Goal: Information Seeking & Learning: Learn about a topic

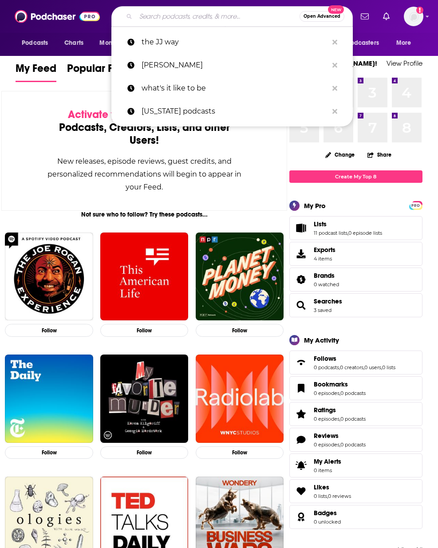
click at [209, 16] on input "Search podcasts, credits, & more..." at bounding box center [218, 16] width 164 height 14
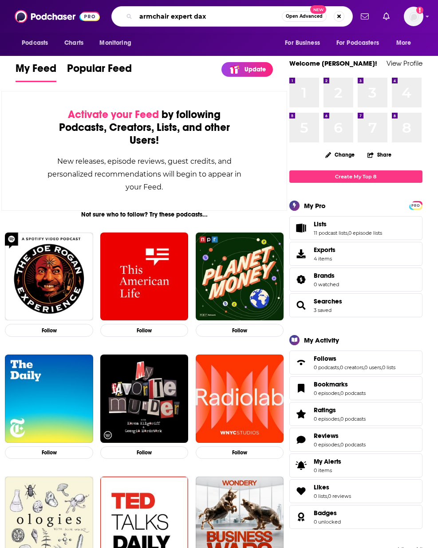
type input "armchair expert dax"
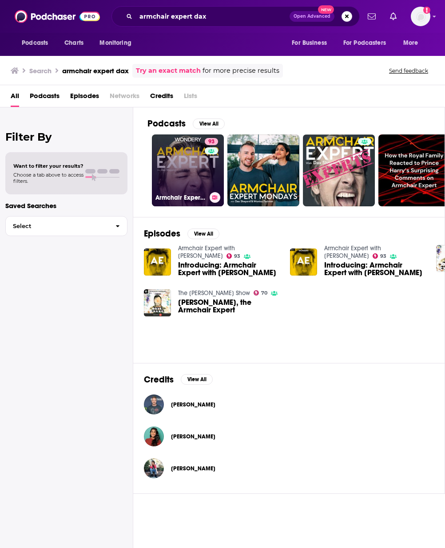
click at [186, 177] on link "93 Armchair Expert with Dax Shepard" at bounding box center [188, 171] width 72 height 72
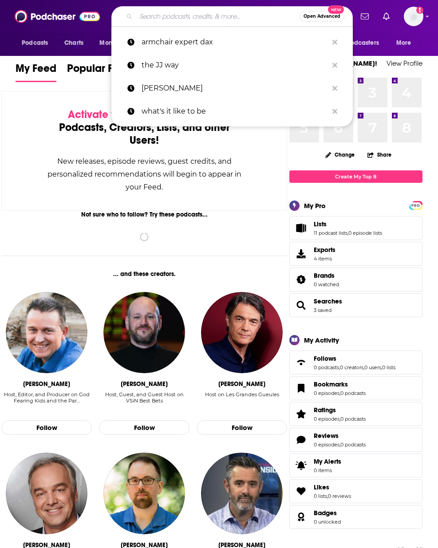
click at [182, 15] on input "Search podcasts, credits, & more..." at bounding box center [218, 16] width 164 height 14
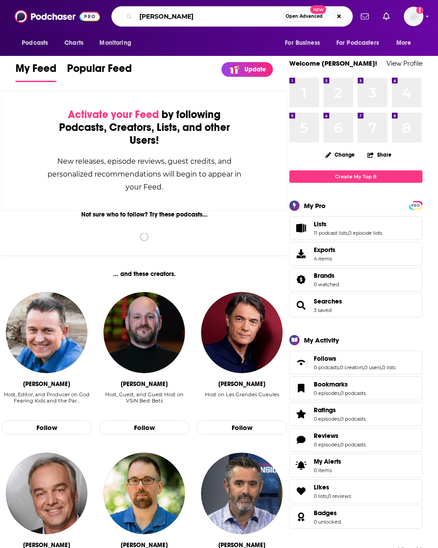
type input "[PERSON_NAME]"
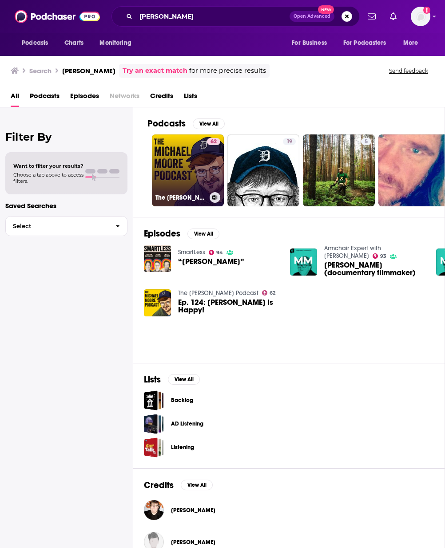
click at [184, 168] on link "62 The [PERSON_NAME] Podcast" at bounding box center [188, 171] width 72 height 72
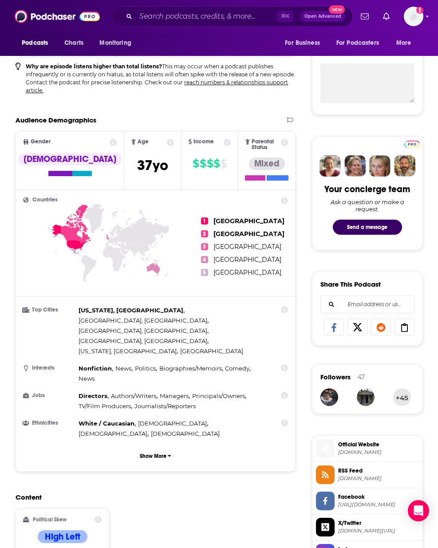
scroll to position [124, 0]
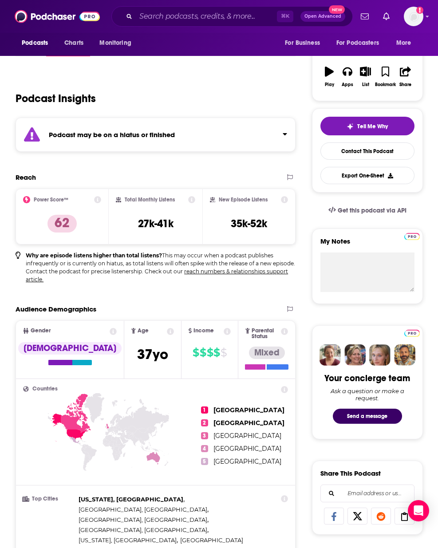
click at [252, 127] on div "Podcast may be on a hiatus or finished" at bounding box center [156, 135] width 280 height 34
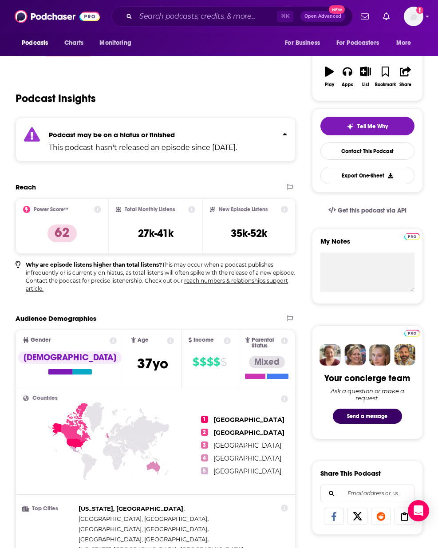
click at [237, 130] on div "Podcast may be on a hiatus or finished This podcast hasn't released an episode …" at bounding box center [143, 139] width 188 height 27
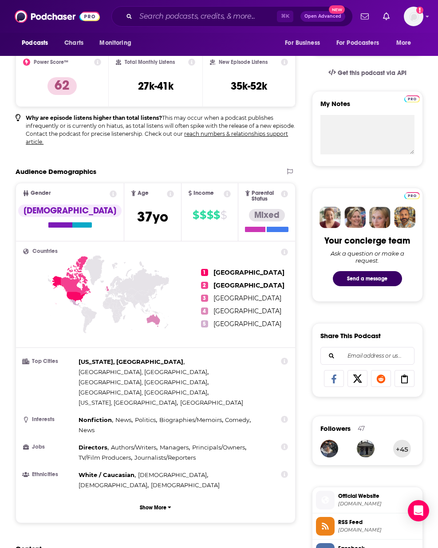
scroll to position [359, 0]
